Goal: Task Accomplishment & Management: Complete application form

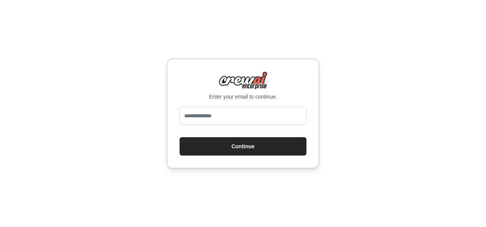
click at [206, 114] on div "Enter your email to continue. Continue" at bounding box center [242, 113] width 153 height 110
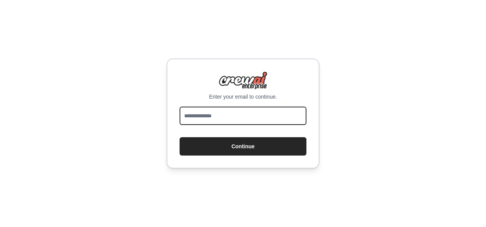
click at [206, 114] on input "email" at bounding box center [242, 115] width 127 height 18
type input "**********"
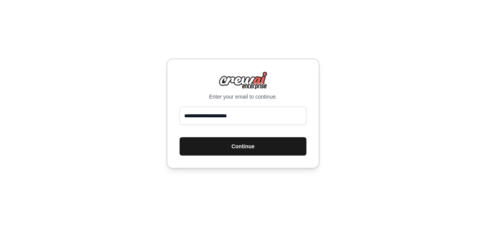
click at [250, 142] on button "Continue" at bounding box center [242, 146] width 127 height 18
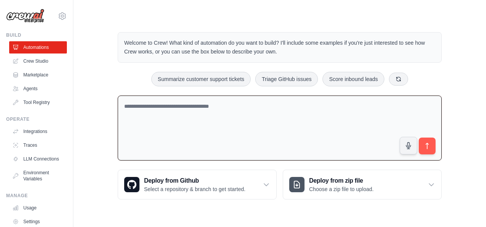
click at [181, 112] on textarea at bounding box center [280, 127] width 324 height 65
click at [44, 84] on link "Agents" at bounding box center [39, 88] width 58 height 12
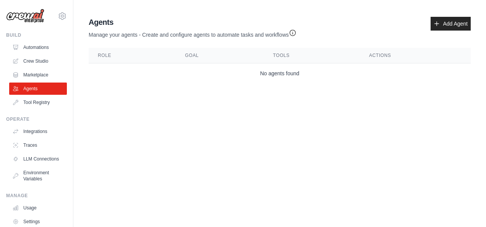
click at [174, 148] on body "parwez1st360@gmail.com Settings Build Automations Crew Studio" at bounding box center [243, 113] width 486 height 227
click at [438, 21] on icon at bounding box center [436, 24] width 6 height 6
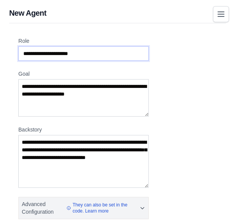
click at [87, 53] on input "Role" at bounding box center [83, 53] width 130 height 15
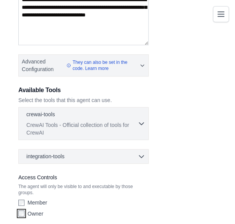
scroll to position [142, 0]
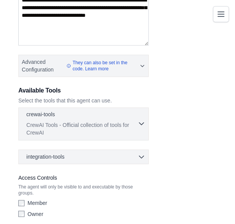
click at [99, 122] on p "CrewAI Tools - Official collection of tools for CrewAI" at bounding box center [81, 128] width 111 height 15
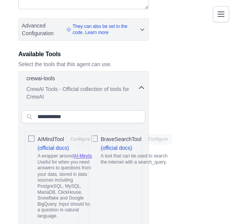
scroll to position [179, 0]
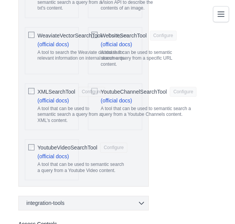
scroll to position [2240, 0]
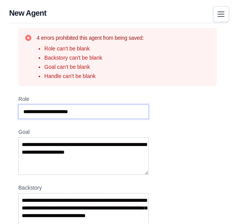
click at [105, 115] on input "Role" at bounding box center [83, 111] width 130 height 15
type input "*"
type input "**********"
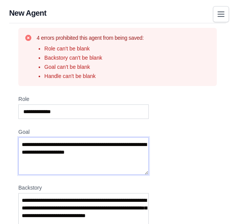
click at [79, 161] on textarea "Goal" at bounding box center [83, 155] width 130 height 37
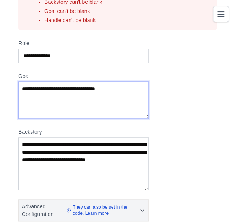
scroll to position [58, 0]
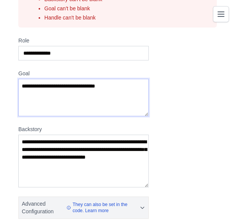
type textarea "**********"
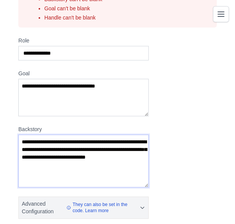
click at [68, 161] on textarea "Backstory" at bounding box center [83, 160] width 130 height 53
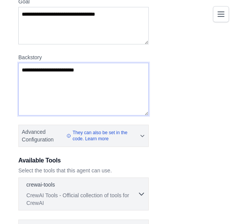
scroll to position [129, 0]
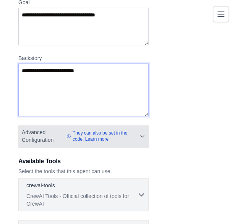
type textarea "**********"
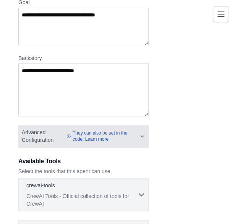
click at [139, 134] on icon "button" at bounding box center [142, 136] width 6 height 8
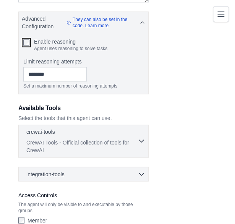
scroll to position [260, 0]
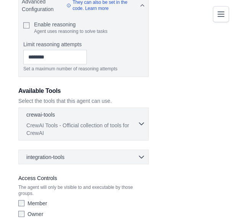
click at [76, 126] on p "CrewAI Tools - Official collection of tools for CrewAI" at bounding box center [81, 128] width 111 height 15
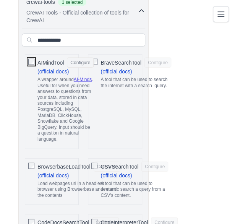
scroll to position [375, 0]
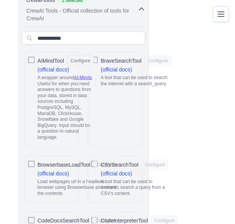
click at [100, 57] on span "BraveSearchTool" at bounding box center [120, 61] width 41 height 8
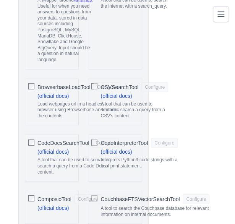
scroll to position [455, 0]
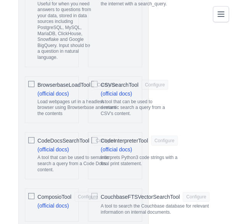
click at [36, 135] on div "CodeDocsSearchTool Configure (official docs) A tool that can be used to semanti…" at bounding box center [52, 155] width 54 height 47
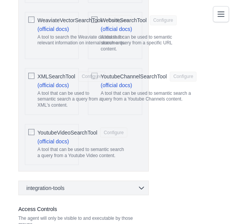
scroll to position [2358, 0]
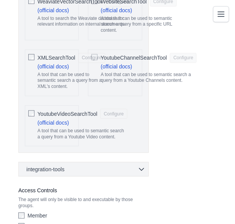
click at [141, 161] on div "integration-tools 0 selected Notion Google Sheets Box Jira" at bounding box center [83, 168] width 130 height 15
click at [140, 168] on icon "button" at bounding box center [141, 169] width 5 height 2
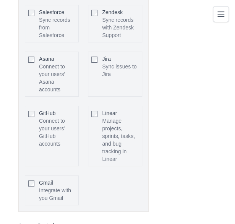
scroll to position [2782, 0]
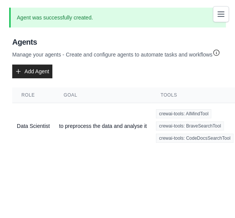
click at [134, 157] on main "Agent was successfully created. Agent Usage Guide To use an agent in your CrewA…" at bounding box center [117, 84] width 235 height 169
click at [79, 123] on td "to preprocess the data and analyse it" at bounding box center [102, 126] width 97 height 46
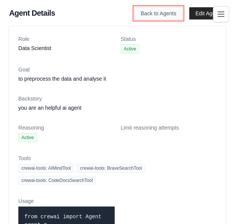
click at [156, 19] on link "Back to Agents" at bounding box center [158, 13] width 48 height 13
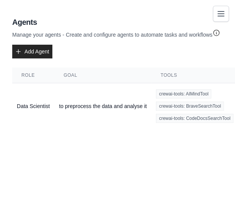
click at [222, 13] on icon "Toggle navigation" at bounding box center [221, 13] width 6 height 5
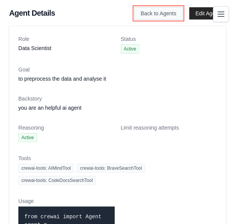
click at [179, 13] on link "Back to Agents" at bounding box center [158, 13] width 48 height 13
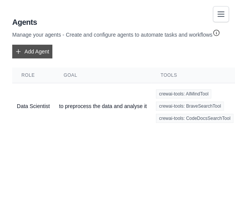
click at [27, 47] on link "Add Agent" at bounding box center [32, 52] width 40 height 14
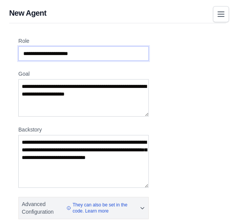
click at [60, 51] on input "Role" at bounding box center [83, 53] width 130 height 15
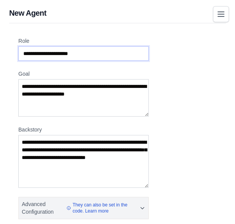
click at [60, 51] on input "Role" at bounding box center [83, 53] width 130 height 15
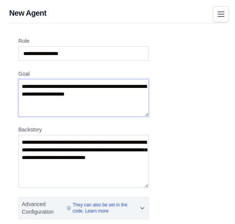
click at [47, 101] on textarea "Goal" at bounding box center [83, 97] width 130 height 37
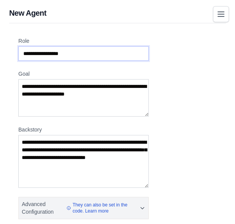
click at [65, 53] on input "**********" at bounding box center [83, 53] width 130 height 15
type input "*"
type input "*****"
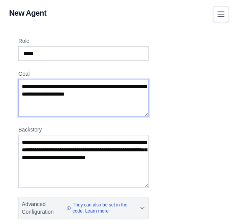
drag, startPoint x: 116, startPoint y: 103, endPoint x: 78, endPoint y: 100, distance: 38.3
click at [78, 100] on textarea "Goal" at bounding box center [83, 97] width 130 height 37
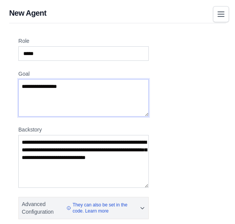
type textarea "**********"
